Goal: Transaction & Acquisition: Download file/media

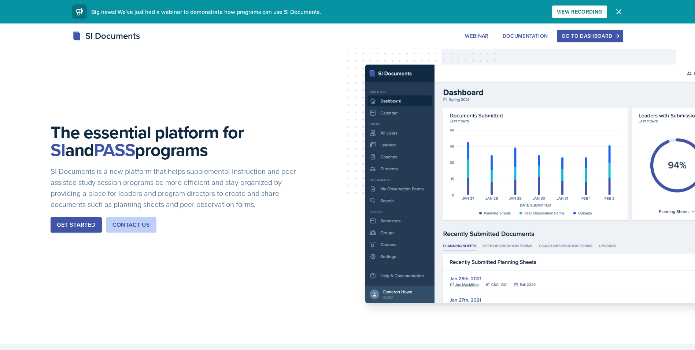
click at [591, 38] on div "Go to Dashboard" at bounding box center [590, 36] width 56 height 6
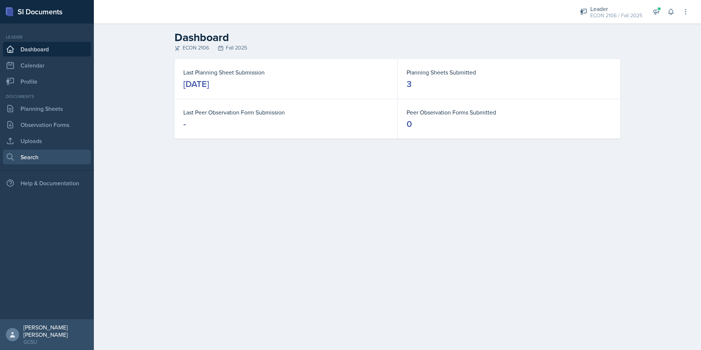
click at [63, 156] on link "Search" at bounding box center [47, 157] width 88 height 15
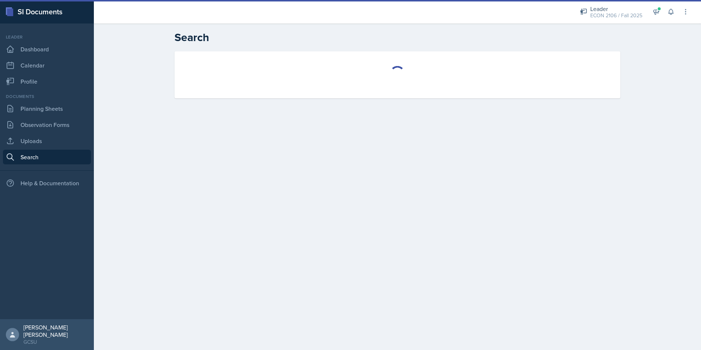
select select "all"
select select "1"
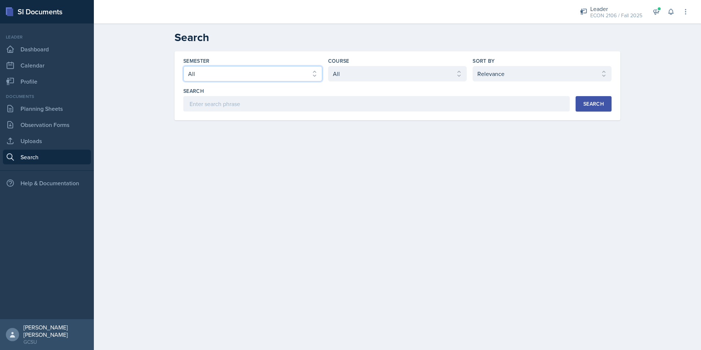
click at [245, 75] on select "Select semester All Fall 2025 Spring 2025 Fall 2024 Spring 2024 Fall 2023 Sprin…" at bounding box center [252, 73] width 139 height 15
click at [420, 74] on select "Select course All ACCT 3101 ACCT 3102 ASTR 1000 BIOL 1100 BIOL 1107 BIOL 1108 B…" at bounding box center [397, 73] width 139 height 15
select select "c9bad1b1-c359-4dc6-8455-743bf519e2f7"
click at [328, 66] on select "Select course All ACCT 3101 ACCT 3102 ASTR 1000 BIOL 1100 BIOL 1107 BIOL 1108 B…" at bounding box center [397, 73] width 139 height 15
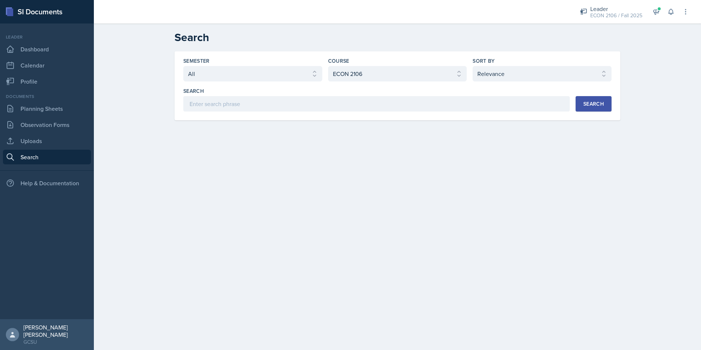
click at [589, 103] on div "Search" at bounding box center [593, 104] width 21 height 6
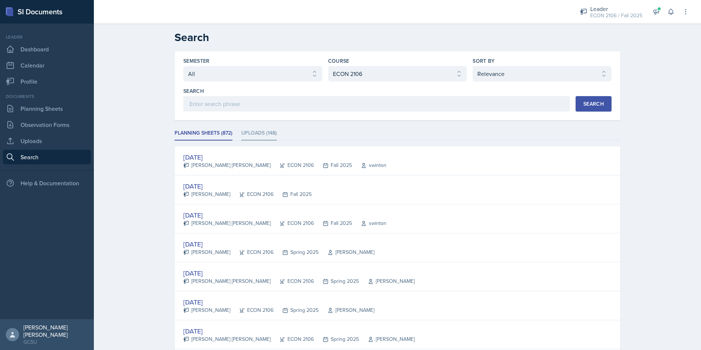
click at [271, 132] on li "Uploads (148)" at bounding box center [259, 133] width 36 height 14
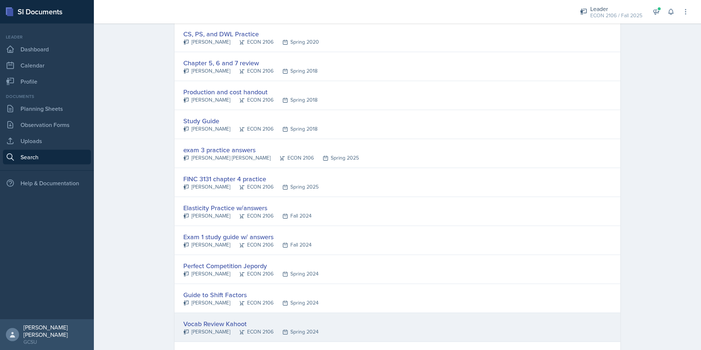
scroll to position [733, 0]
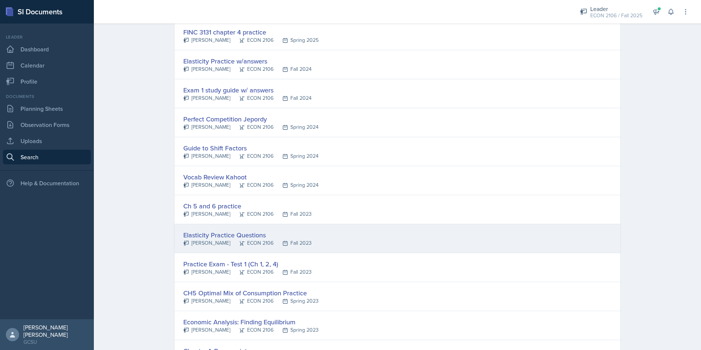
click at [361, 232] on div "Elasticity Practice Questions [PERSON_NAME] ECON 2106 Fall 2023" at bounding box center [397, 238] width 446 height 29
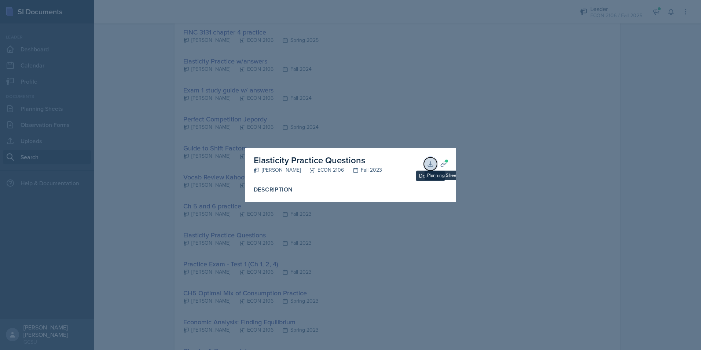
click at [434, 164] on button "Download" at bounding box center [430, 163] width 13 height 13
click at [410, 122] on div at bounding box center [350, 175] width 701 height 350
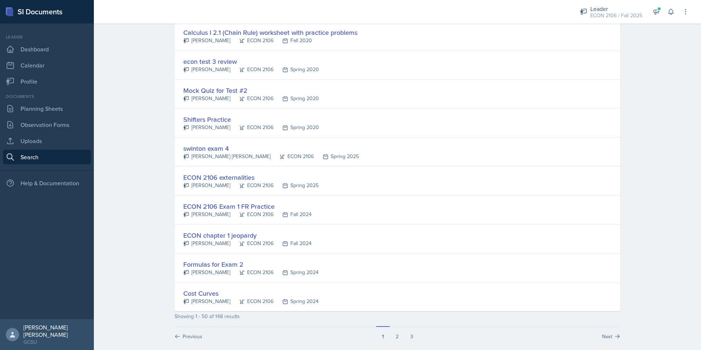
scroll to position [1291, 0]
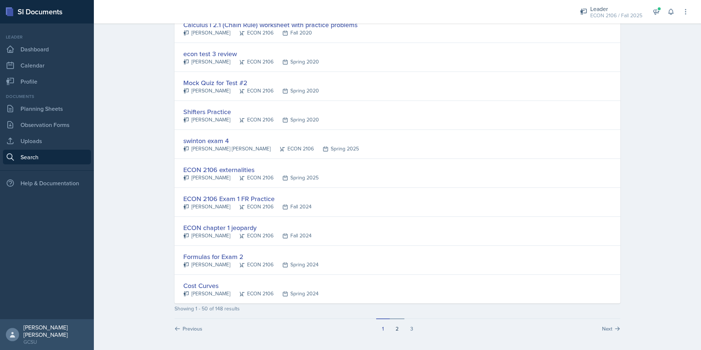
click at [396, 325] on button "2" at bounding box center [397, 325] width 15 height 14
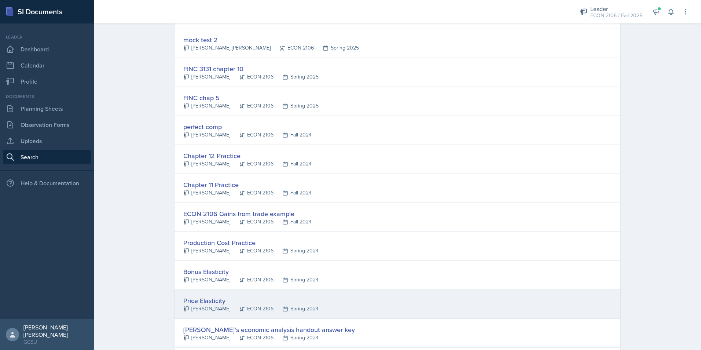
scroll to position [733, 0]
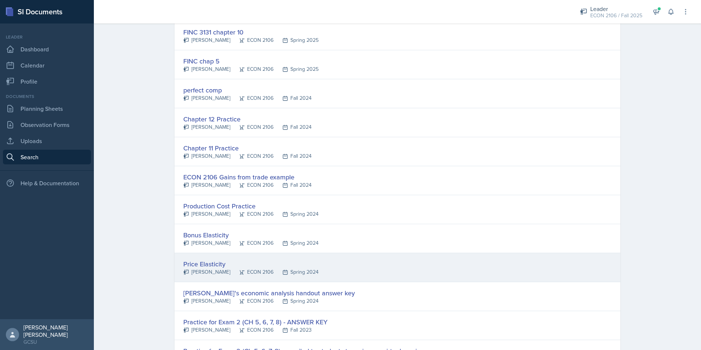
click at [392, 262] on div "Price Elasticity [PERSON_NAME] ECON 2106 Spring 2024" at bounding box center [397, 267] width 446 height 29
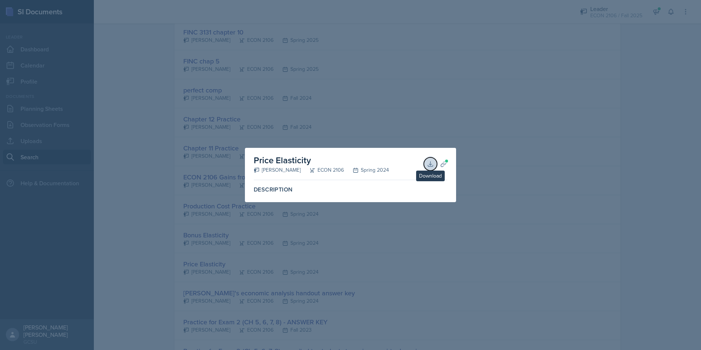
click at [434, 165] on button "Download" at bounding box center [430, 163] width 13 height 13
drag, startPoint x: 357, startPoint y: 127, endPoint x: 344, endPoint y: 122, distance: 13.7
click at [357, 127] on div at bounding box center [350, 175] width 701 height 350
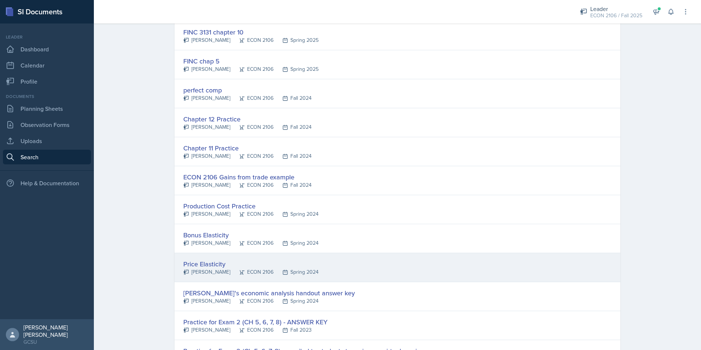
scroll to position [770, 0]
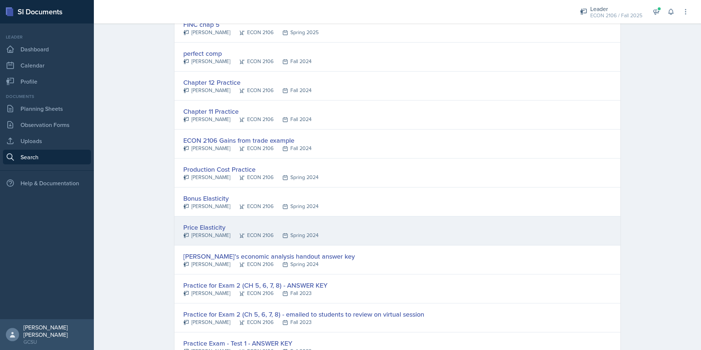
click at [312, 220] on div "Price Elasticity [PERSON_NAME] ECON 2106 Spring 2024" at bounding box center [397, 230] width 446 height 29
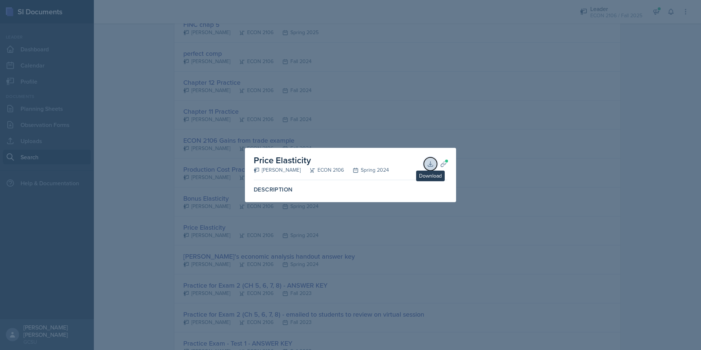
click at [432, 162] on icon at bounding box center [430, 163] width 7 height 7
click at [316, 135] on div at bounding box center [350, 175] width 701 height 350
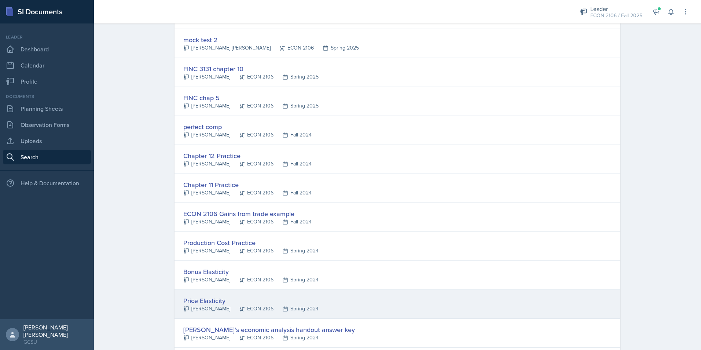
scroll to position [733, 0]
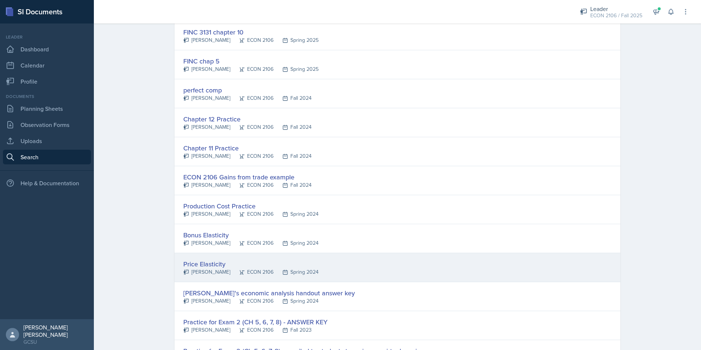
click at [225, 264] on div "Price Elasticity" at bounding box center [250, 264] width 135 height 10
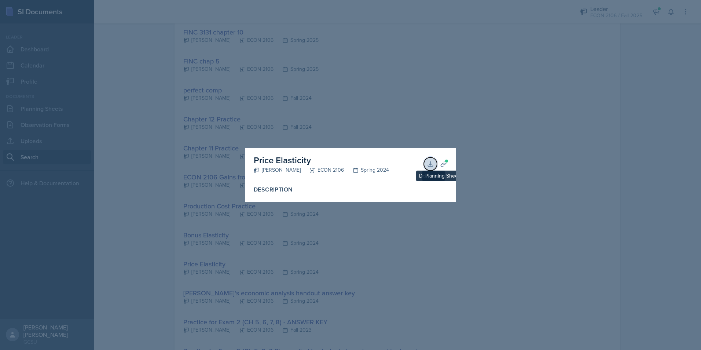
click at [434, 166] on icon at bounding box center [430, 163] width 7 height 7
drag, startPoint x: 326, startPoint y: 76, endPoint x: 325, endPoint y: 82, distance: 5.6
click at [326, 76] on div at bounding box center [350, 175] width 701 height 350
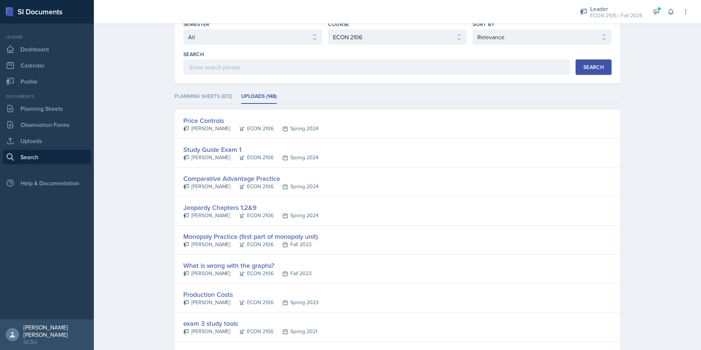
scroll to position [0, 0]
